Goal: Information Seeking & Learning: Get advice/opinions

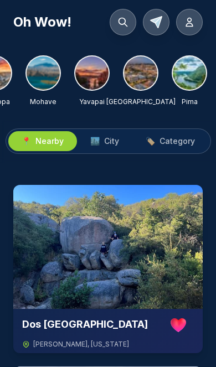
scroll to position [0, 1153]
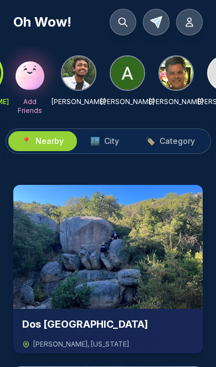
scroll to position [0, 44]
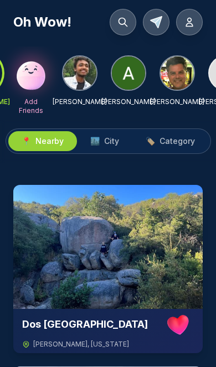
click at [132, 70] on img at bounding box center [128, 72] width 33 height 33
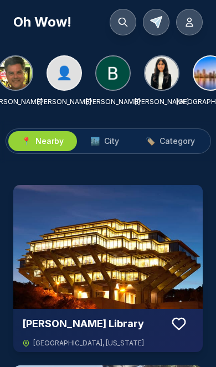
scroll to position [0, 213]
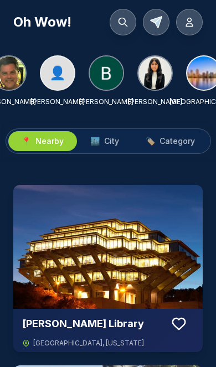
click at [111, 73] on img at bounding box center [106, 72] width 33 height 33
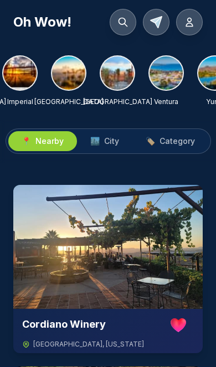
scroll to position [0, 587]
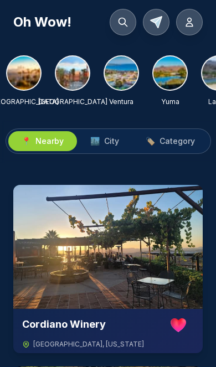
click at [117, 76] on img at bounding box center [121, 72] width 33 height 33
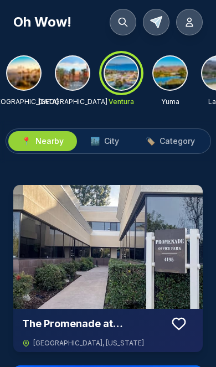
click at [122, 19] on icon at bounding box center [122, 22] width 11 height 11
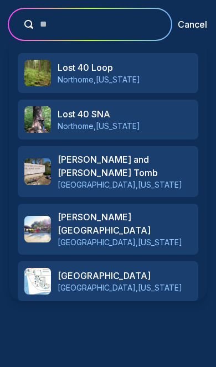
type input "*"
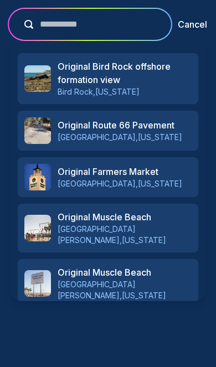
scroll to position [0, 0]
click at [126, 26] on input "**********" at bounding box center [97, 24] width 129 height 13
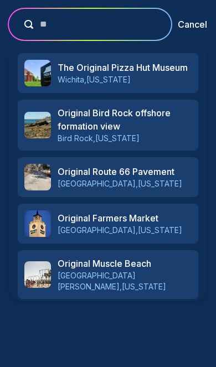
type input "*"
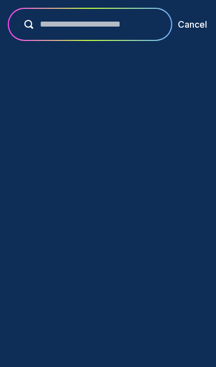
click at [192, 25] on button "Cancel" at bounding box center [192, 24] width 29 height 13
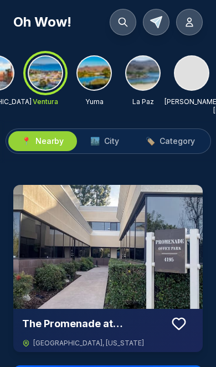
scroll to position [0, 672]
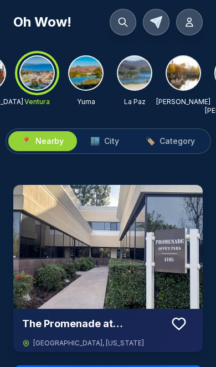
click at [140, 76] on img at bounding box center [134, 72] width 33 height 33
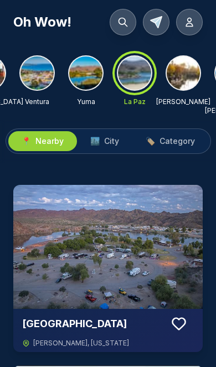
click at [112, 136] on span "City" at bounding box center [111, 141] width 15 height 11
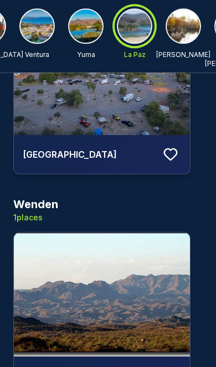
scroll to position [185, 0]
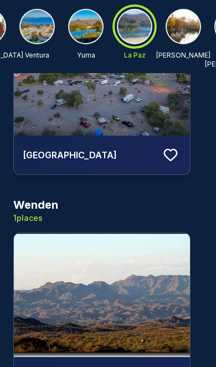
click at [121, 268] on img at bounding box center [102, 295] width 176 height 124
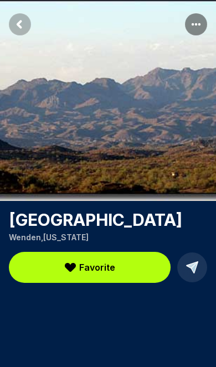
click at [23, 22] on rect "Return to previous page" at bounding box center [20, 24] width 22 height 22
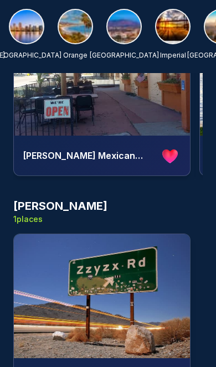
scroll to position [0, 429]
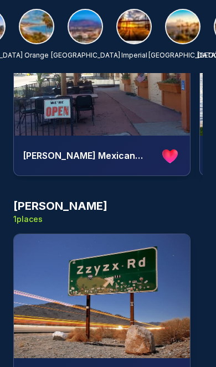
click at [85, 29] on img at bounding box center [85, 26] width 33 height 33
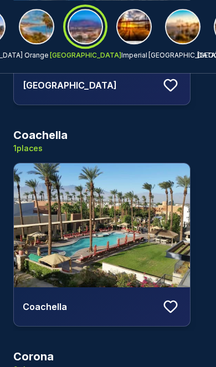
scroll to position [698, 0]
click at [121, 226] on img at bounding box center [102, 225] width 176 height 124
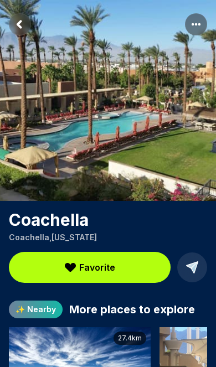
click at [22, 24] on rect "Return to previous page" at bounding box center [20, 24] width 22 height 22
